Goal: Transaction & Acquisition: Purchase product/service

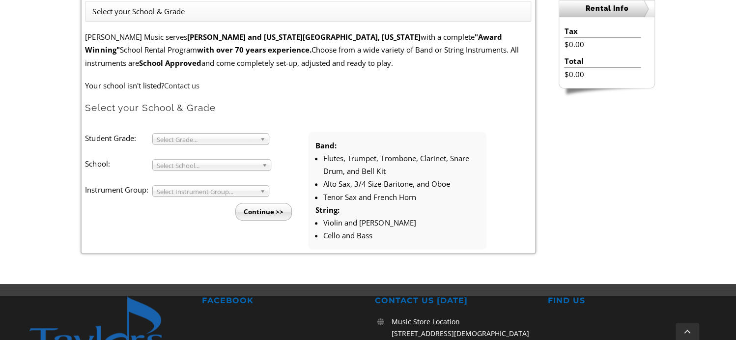
scroll to position [295, 0]
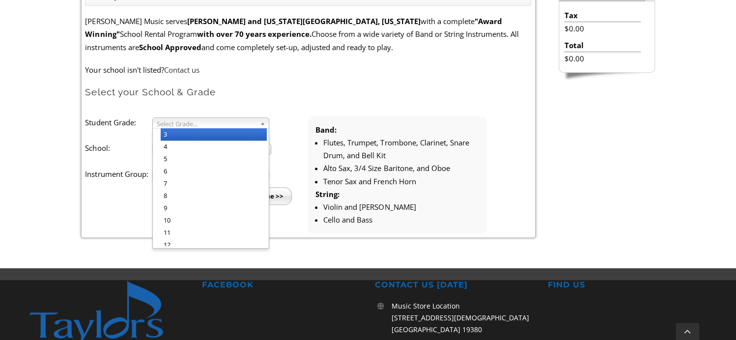
click at [260, 118] on b at bounding box center [264, 123] width 9 height 10
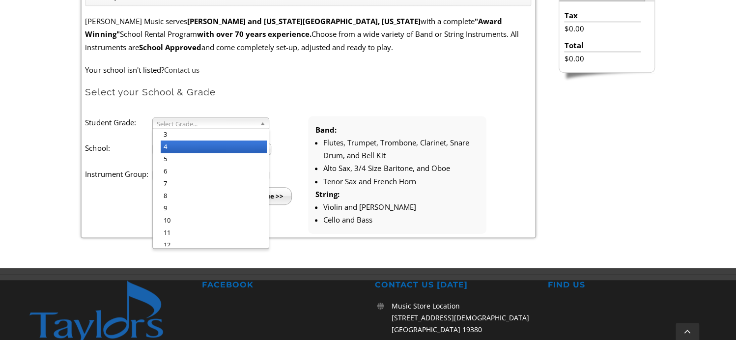
click at [247, 142] on li "4" at bounding box center [214, 146] width 106 height 12
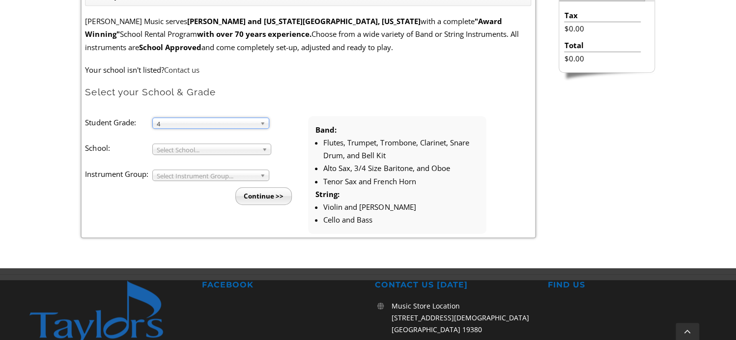
click at [238, 151] on span "Select School..." at bounding box center [207, 150] width 101 height 12
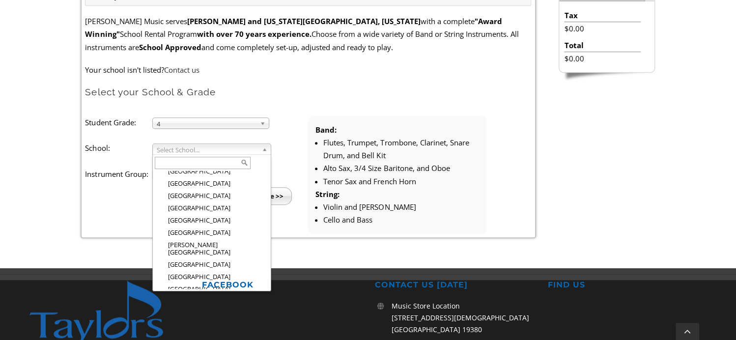
scroll to position [865, 0]
click at [189, 335] on li "Media Elementary" at bounding box center [215, 341] width 108 height 12
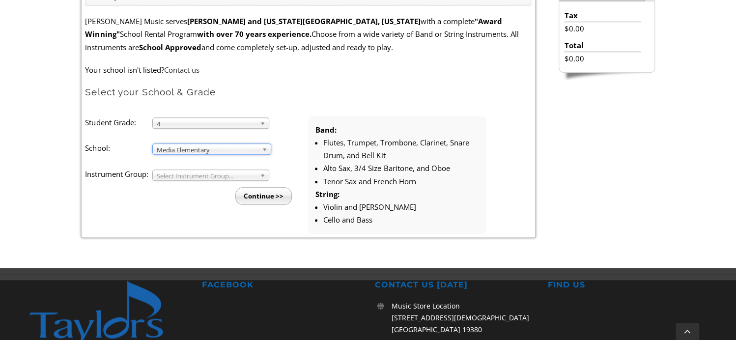
click at [195, 174] on span "Select Instrument Group..." at bounding box center [206, 176] width 99 height 12
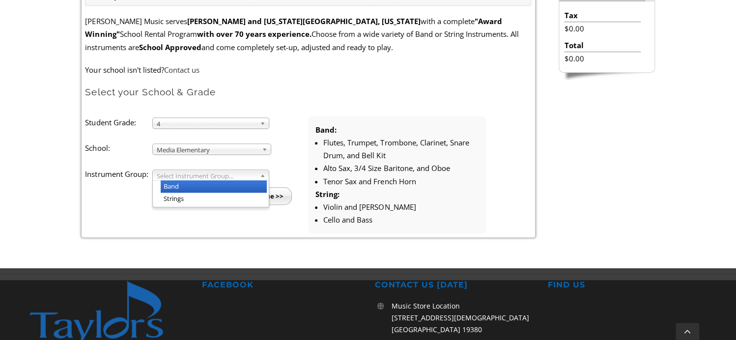
click at [194, 184] on li "Band" at bounding box center [214, 186] width 106 height 12
click at [257, 201] on input "Continue >>" at bounding box center [263, 196] width 56 height 18
click at [258, 195] on input "Continue >>" at bounding box center [263, 196] width 56 height 18
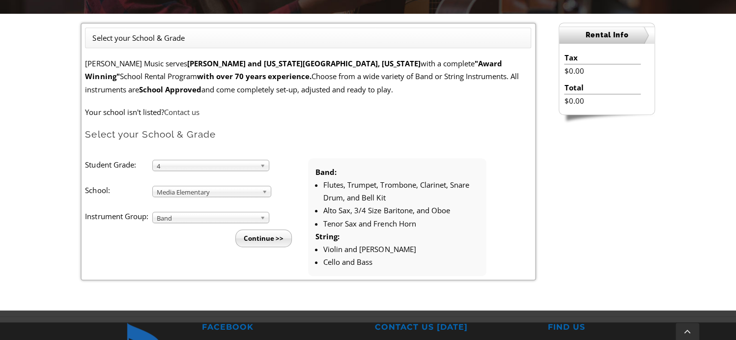
scroll to position [295, 0]
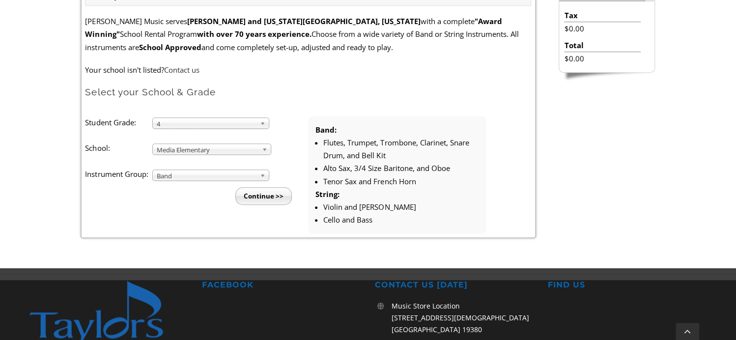
click at [266, 194] on input "Continue >>" at bounding box center [263, 196] width 56 height 18
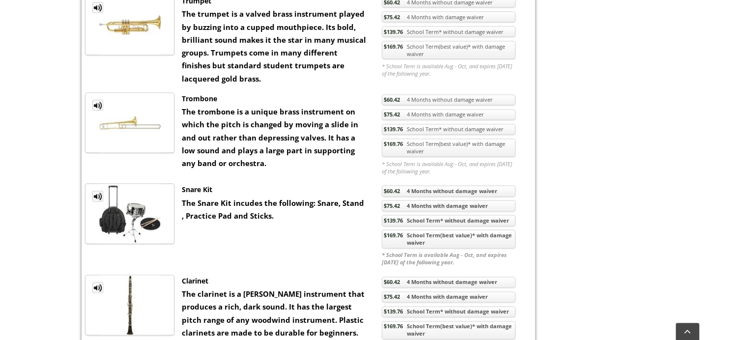
scroll to position [589, 0]
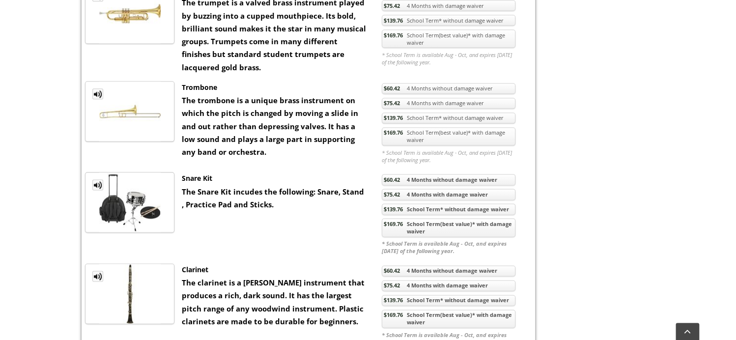
click at [444, 109] on link "$75.42 4 Months with damage waiver" at bounding box center [449, 103] width 134 height 11
click at [98, 99] on li at bounding box center [129, 111] width 89 height 60
click at [98, 99] on link "MP3 Clip" at bounding box center [97, 93] width 11 height 11
click at [446, 109] on link "$75.42 4 Months with damage waiver" at bounding box center [449, 103] width 134 height 11
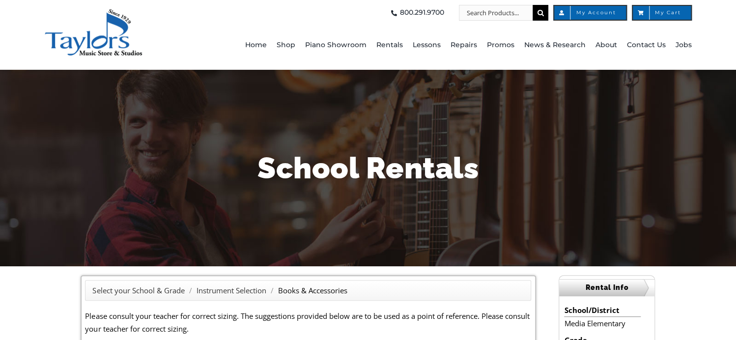
scroll to position [295, 0]
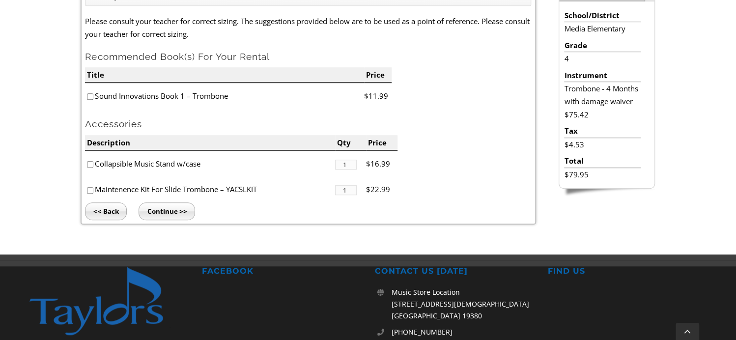
click at [88, 189] on input"] "checkbox" at bounding box center [90, 190] width 6 height 6
checkbox input"] "true"
click at [165, 208] on input "Continue >>" at bounding box center [167, 211] width 56 height 18
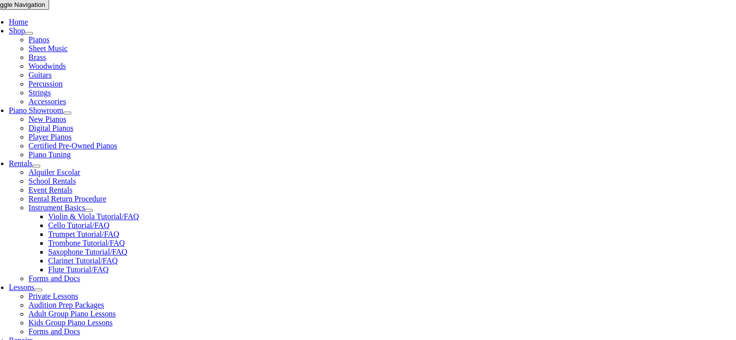
type input "1"
type input "Wesley"
type input "Dougherty"
type input "8352350619"
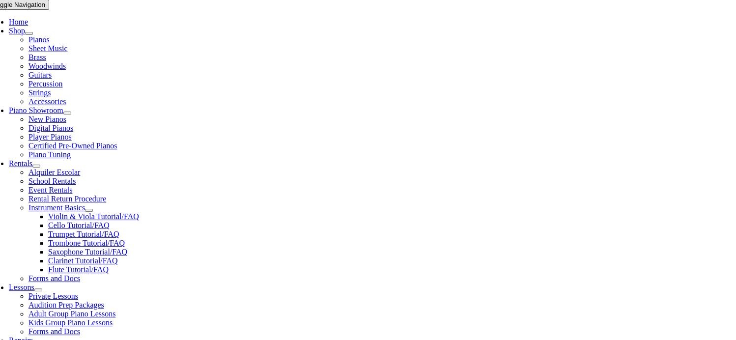
scroll to position [393, 0]
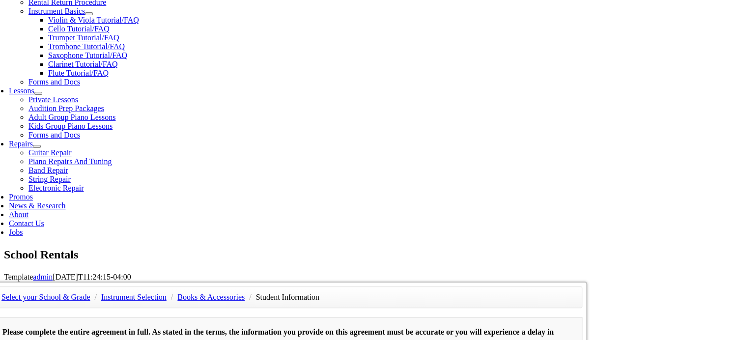
drag, startPoint x: 154, startPoint y: 84, endPoint x: 80, endPoint y: 68, distance: 75.8
click at [79, 281] on div "Select your School & Grade / Instrument Selection / Books & Accessories / Stude…" at bounding box center [288, 281] width 598 height 0
type input "Chris Dougherty"
type input "6105879961"
type input "26564396"
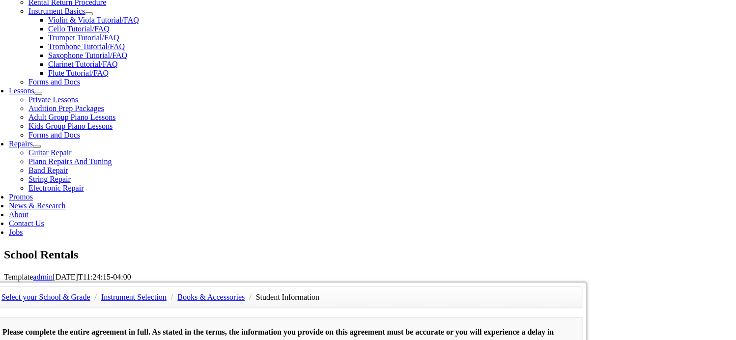
type input "05/25/1982"
type input "Ana Dougherty"
type input "4845573867"
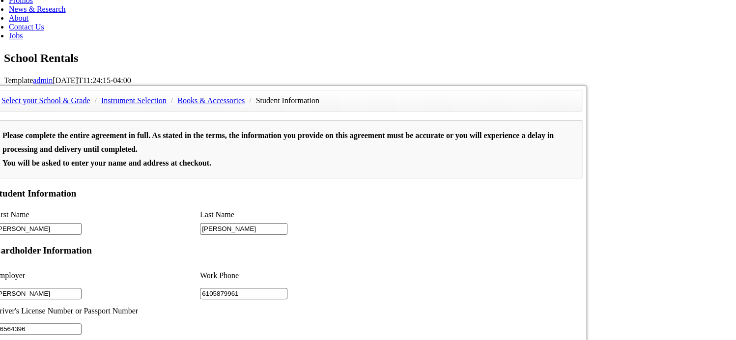
scroll to position [0, 0]
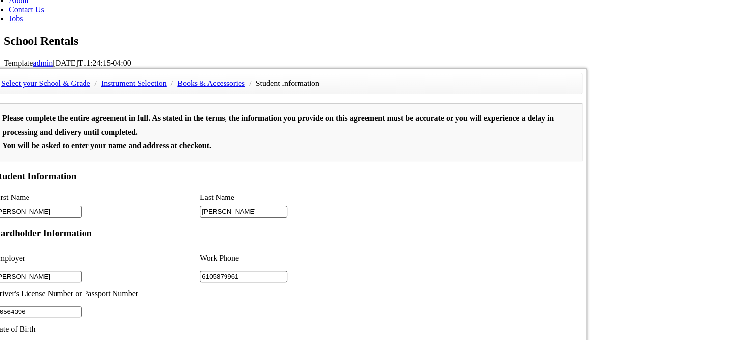
scroll to position [589, 0]
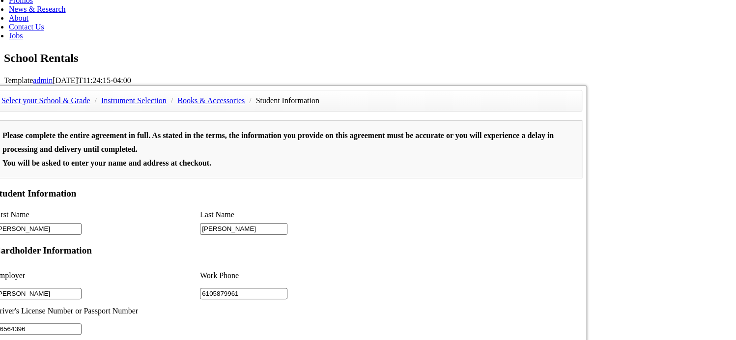
type input "Substitute Teacher Service"
type input "2"
drag, startPoint x: 436, startPoint y: 553, endPoint x: 428, endPoint y: 770, distance: 217.3
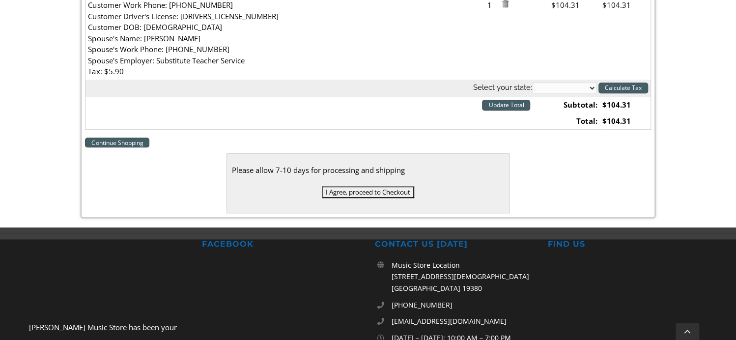
scroll to position [393, 0]
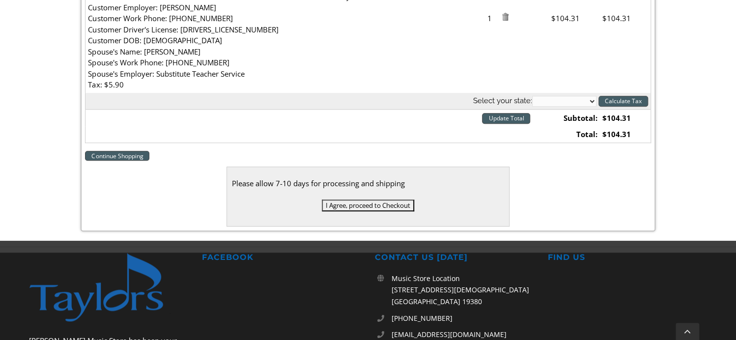
click at [356, 202] on input "I Agree, proceed to Checkout" at bounding box center [368, 205] width 92 height 12
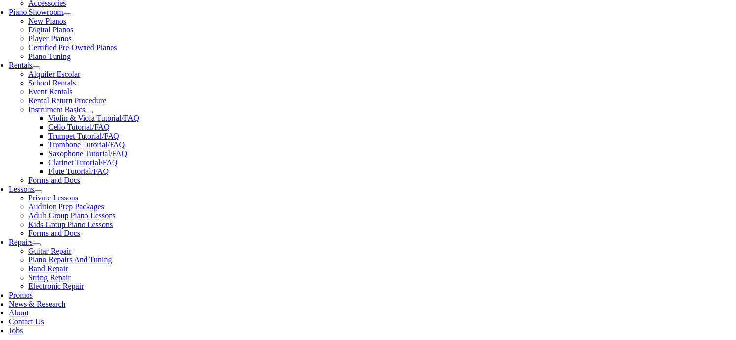
scroll to position [393, 0]
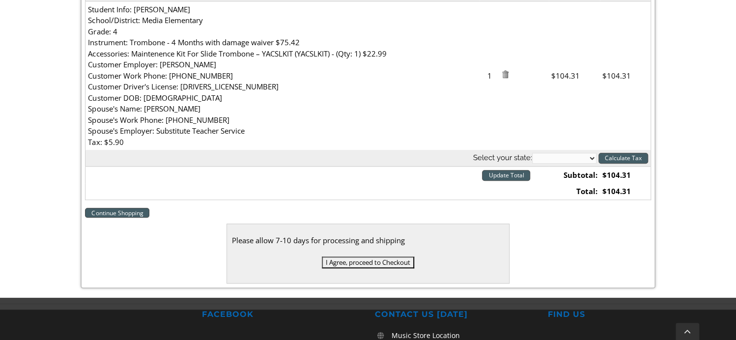
scroll to position [393, 0]
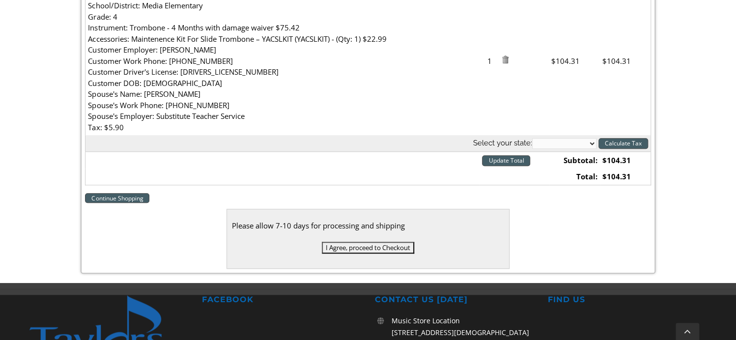
click at [575, 144] on select "[US_STATE] [US_STATE] [US_STATE] [US_STATE] [US_STATE] [US_STATE] [US_STATE] [U…" at bounding box center [564, 143] width 64 height 11
select select "PA"
click at [532, 138] on select "[US_STATE] [US_STATE] [US_STATE] [US_STATE] [US_STATE] [US_STATE] [US_STATE] [U…" at bounding box center [564, 143] width 64 height 11
click at [619, 142] on input "Calculate Tax" at bounding box center [623, 143] width 50 height 11
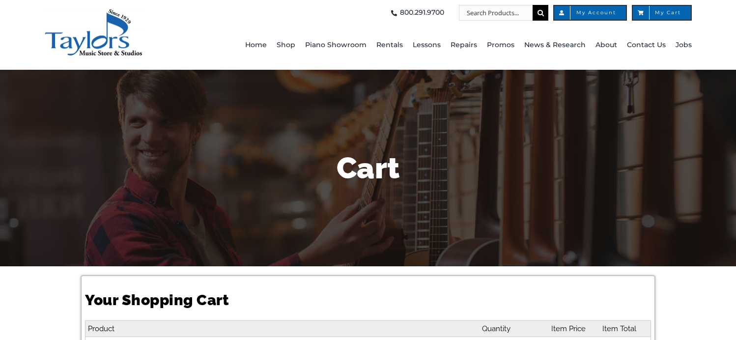
select select "PA"
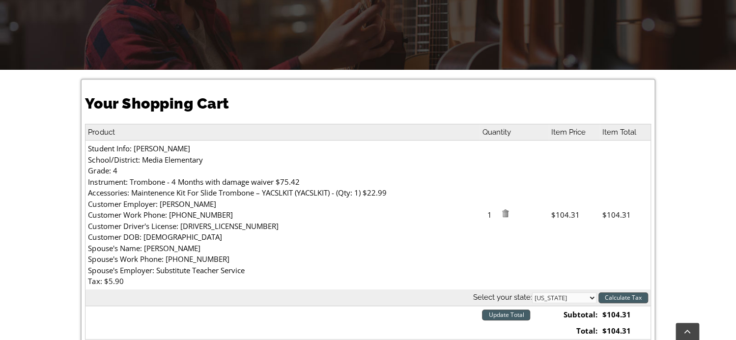
scroll to position [393, 0]
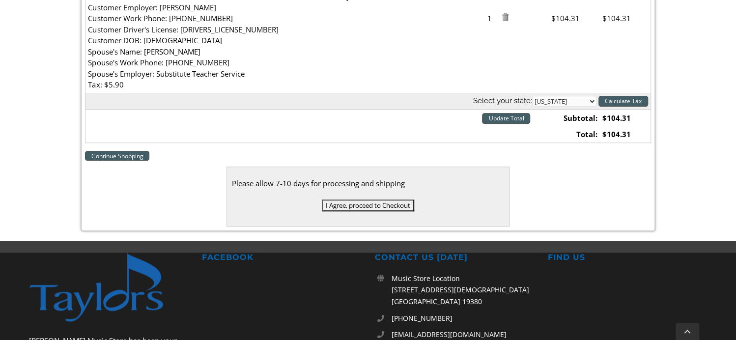
click at [514, 116] on input "Update Total" at bounding box center [506, 118] width 48 height 11
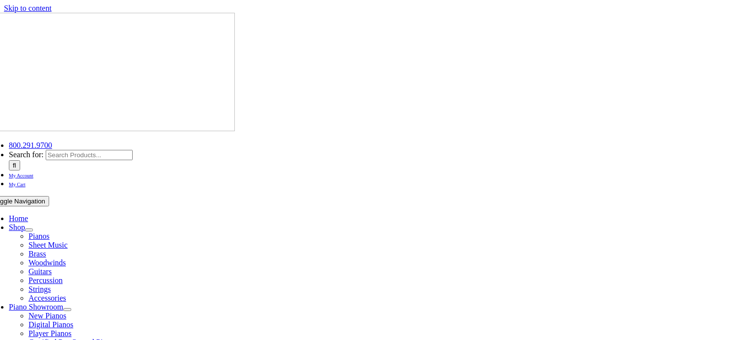
select select "PA"
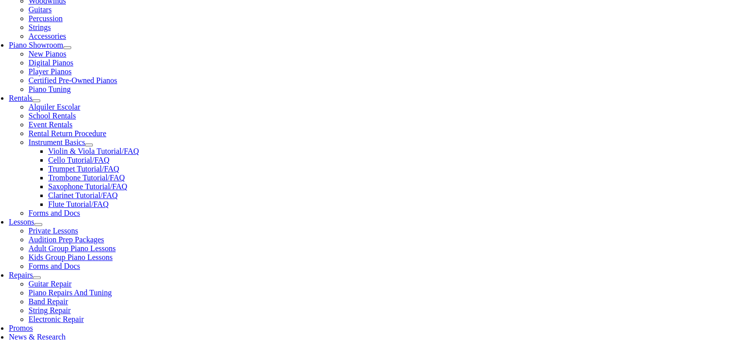
scroll to position [393, 0]
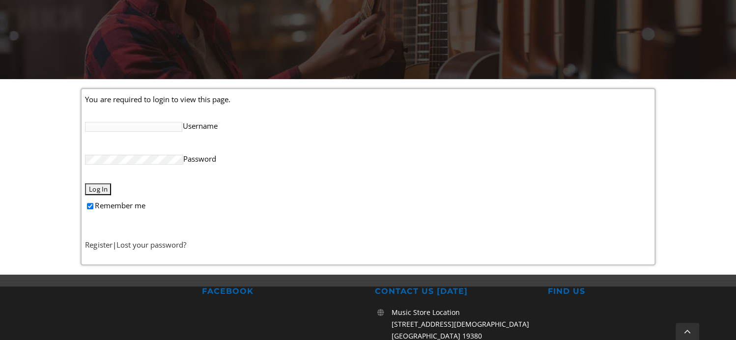
scroll to position [196, 0]
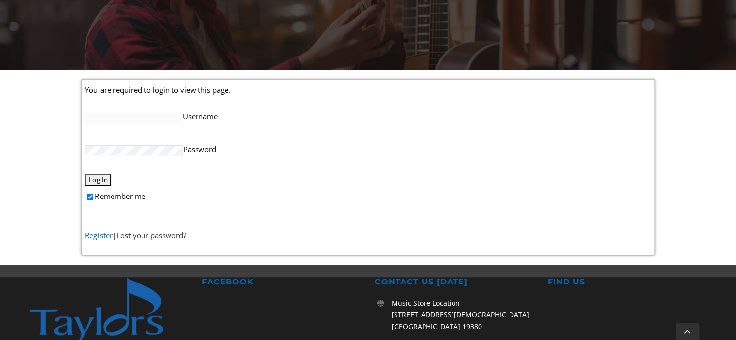
click at [92, 236] on link "Register" at bounding box center [98, 235] width 27 height 10
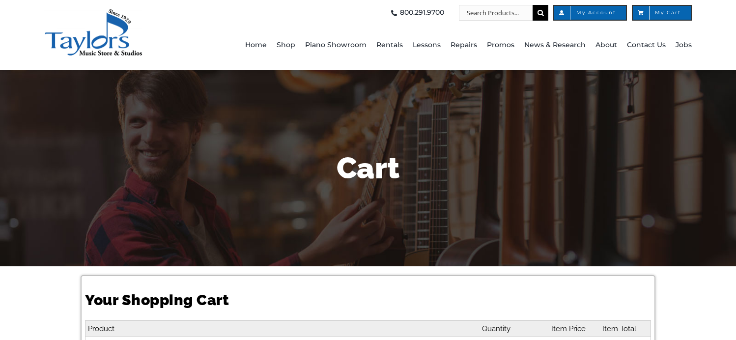
select select "PA"
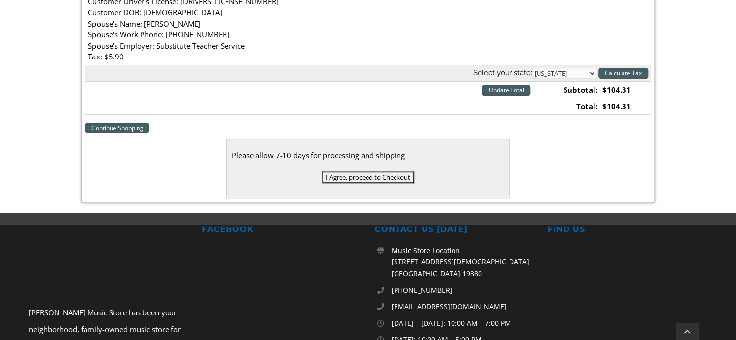
scroll to position [491, 0]
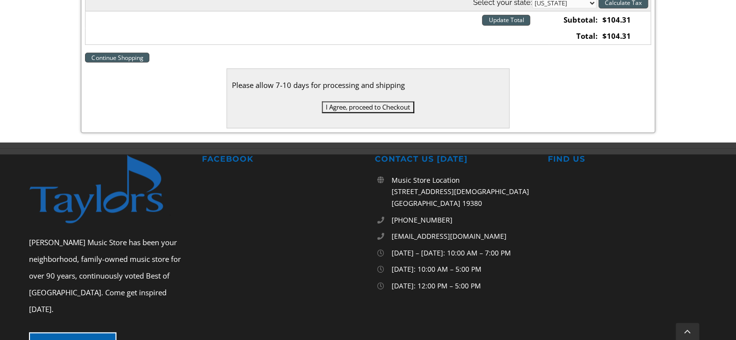
click at [369, 104] on input "I Agree, proceed to Checkout" at bounding box center [368, 107] width 92 height 12
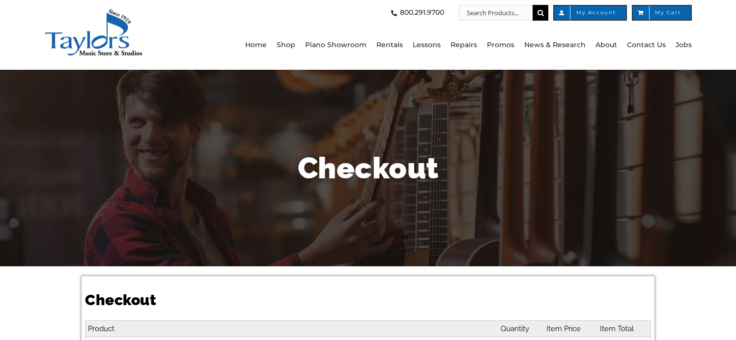
select select
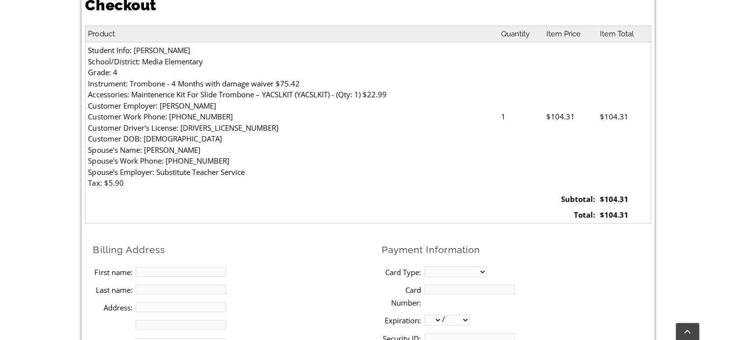
scroll to position [491, 0]
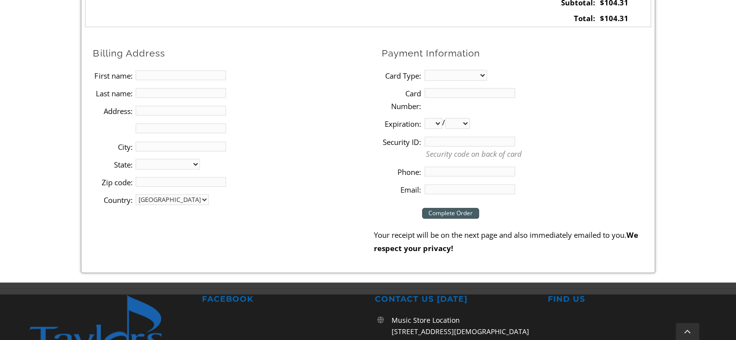
click at [188, 73] on input "First name:" at bounding box center [181, 75] width 90 height 10
type input "[PERSON_NAME]"
type input "[STREET_ADDRESS]"
type input "Media"
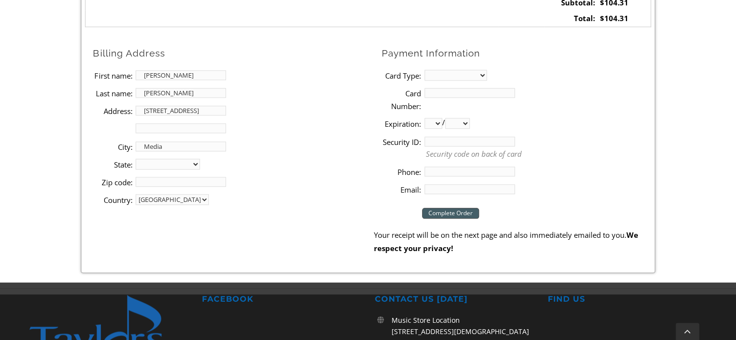
select select "PA"
type input "19063"
type input "8352350619"
type input "[EMAIL_ADDRESS][DOMAIN_NAME]"
click at [466, 75] on select "MasterCard Visa American Express Discover" at bounding box center [455, 75] width 62 height 11
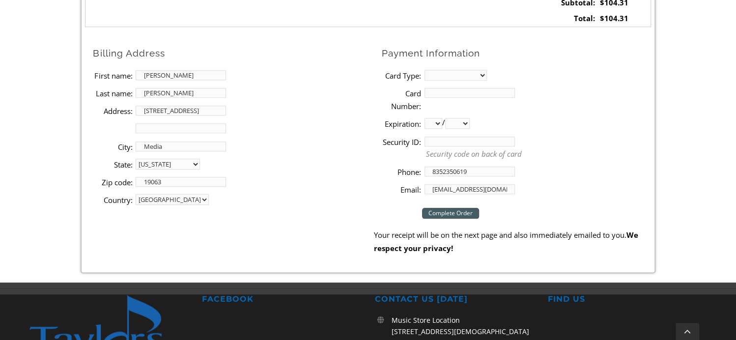
select select "visa"
click at [424, 70] on select "MasterCard Visa American Express Discover" at bounding box center [455, 75] width 62 height 11
click at [458, 90] on input "Card Number:" at bounding box center [469, 93] width 90 height 10
type input "[CREDIT_CARD_NUMBER]"
click at [438, 124] on select "01 02 03 04 05 06 07 08 09 10 11 12" at bounding box center [433, 123] width 18 height 11
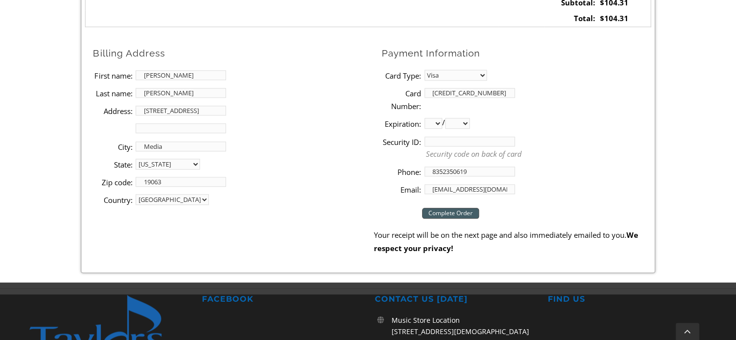
select select "04"
click at [424, 118] on select "01 02 03 04 05 06 07 08 09 10 11 12" at bounding box center [433, 123] width 18 height 11
click at [466, 118] on select "2025 2026 2027 2028 2029 2030 2031 2032 2033 2034 2035 2036 2037" at bounding box center [457, 123] width 25 height 11
select select "2029"
click at [448, 118] on select "2025 2026 2027 2028 2029 2030 2031 2032 2033 2034 2035 2036 2037" at bounding box center [457, 123] width 25 height 11
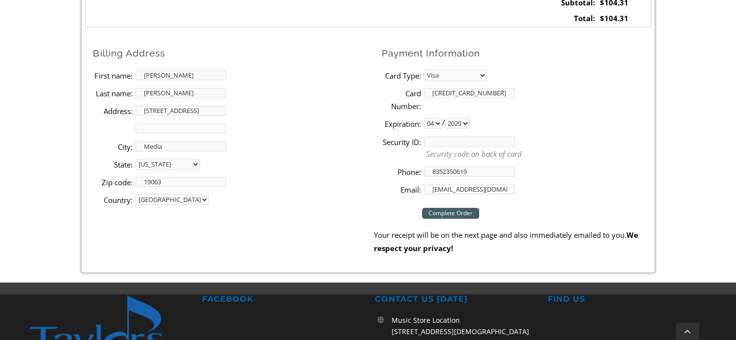
click at [443, 142] on input "Security ID:" at bounding box center [469, 142] width 90 height 10
type input "341"
drag, startPoint x: 473, startPoint y: 171, endPoint x: 409, endPoint y: 161, distance: 64.7
click at [409, 161] on ul "Payment Information Card Type: MasterCard Visa American Express Discover Card N…" at bounding box center [512, 122] width 277 height 152
type input "6105879961"
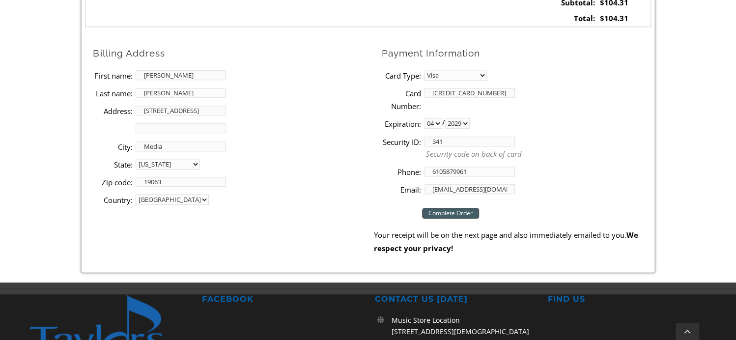
click at [505, 191] on input "[EMAIL_ADDRESS][DOMAIN_NAME]" at bounding box center [469, 189] width 90 height 10
type input "a"
type input "[EMAIL_ADDRESS][DOMAIN_NAME]"
click at [440, 216] on input "Complete Order" at bounding box center [450, 213] width 57 height 11
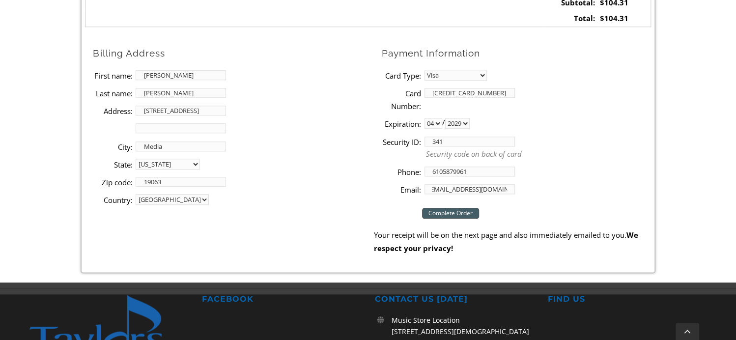
scroll to position [0, 0]
